Goal: Task Accomplishment & Management: Use online tool/utility

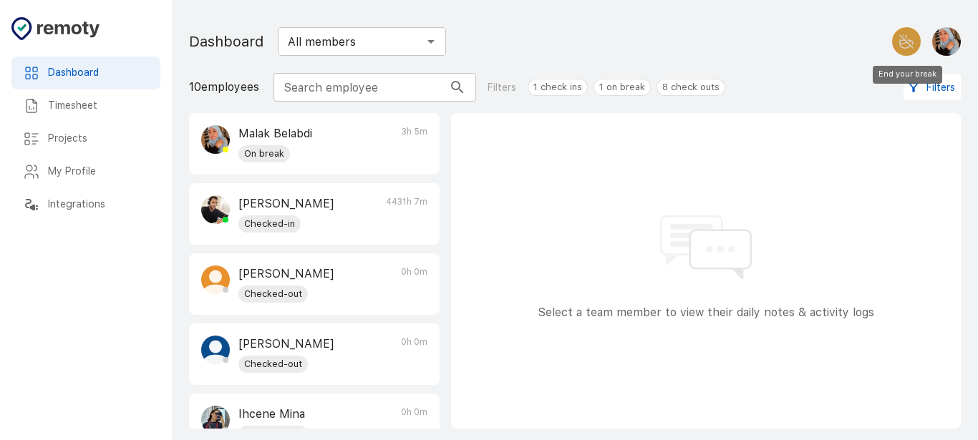
click at [909, 36] on icon "End your break" at bounding box center [906, 41] width 17 height 17
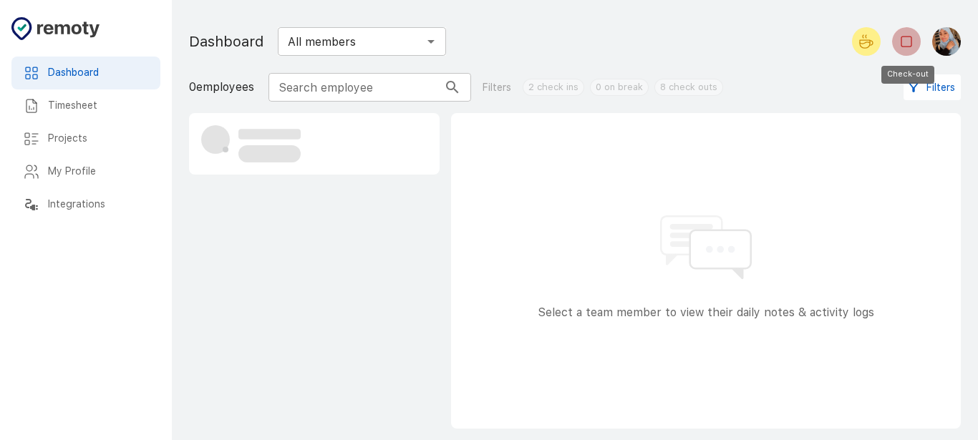
click at [899, 30] on button "Check-out" at bounding box center [906, 41] width 29 height 29
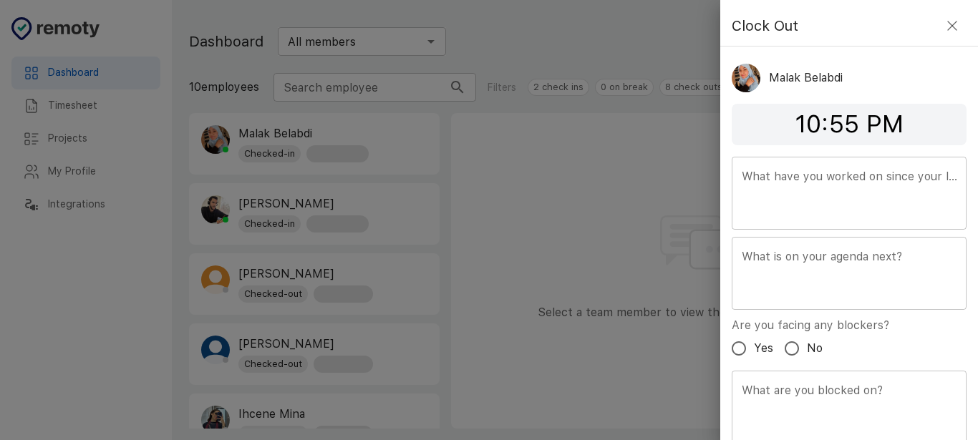
scroll to position [52, 0]
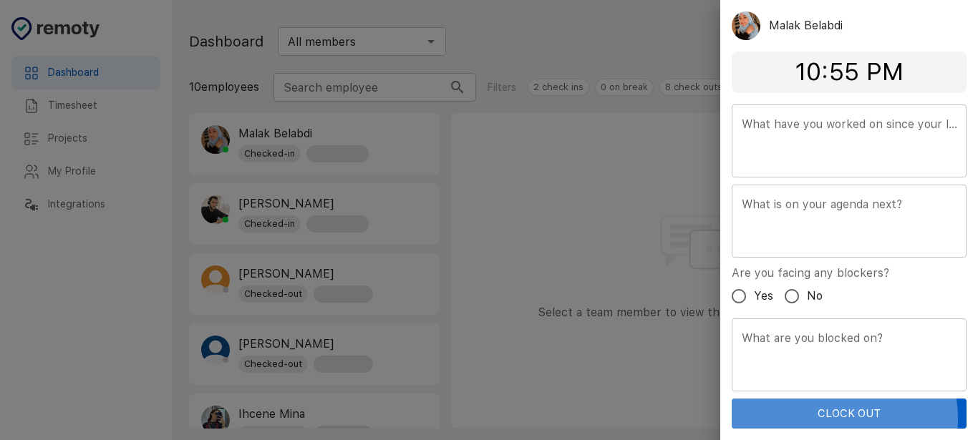
click at [827, 419] on button "Clock Out" at bounding box center [849, 414] width 235 height 30
